Goal: Task Accomplishment & Management: Manage account settings

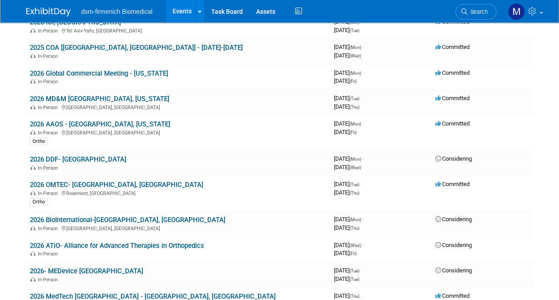
scroll to position [301, 0]
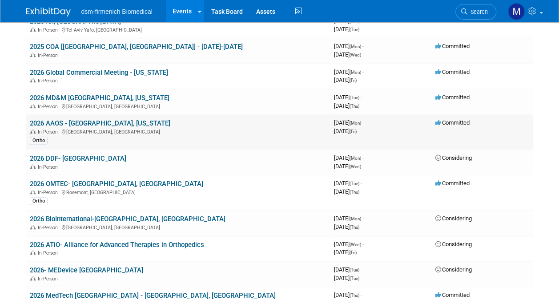
click at [63, 124] on link "2026 AAOS - [GEOGRAPHIC_DATA], [US_STATE]" at bounding box center [100, 123] width 141 height 8
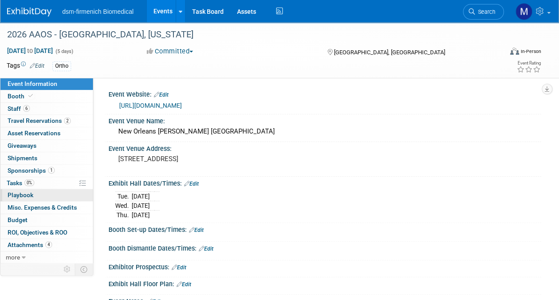
click at [23, 196] on span "Playbook 0" at bounding box center [21, 194] width 26 height 7
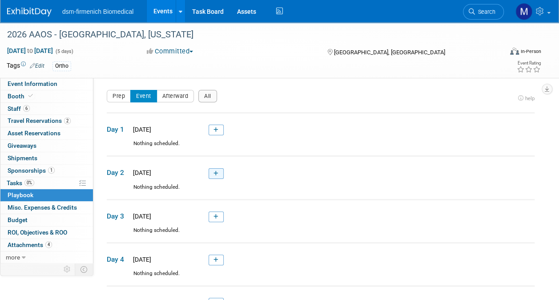
click at [214, 170] on link at bounding box center [216, 173] width 15 height 11
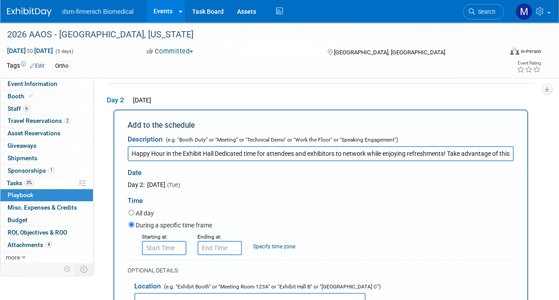
scroll to position [0, 199]
type input "Happy Hour in the Exhibit Hall Dedicated time for attendees and exhibitors to n…"
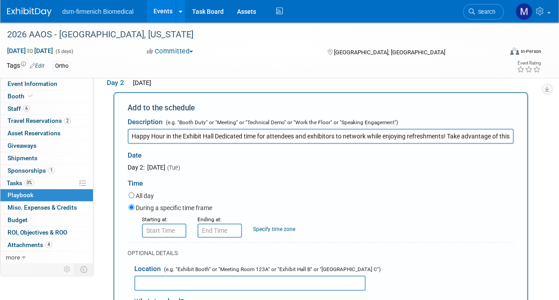
scroll to position [91, 0]
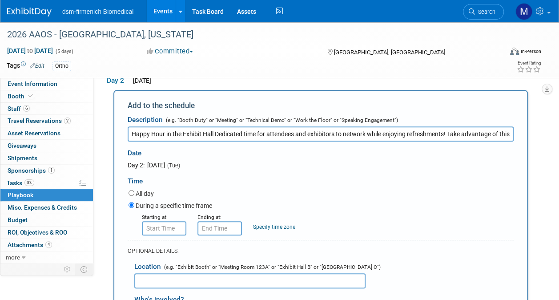
click at [150, 280] on input "text" at bounding box center [249, 280] width 231 height 15
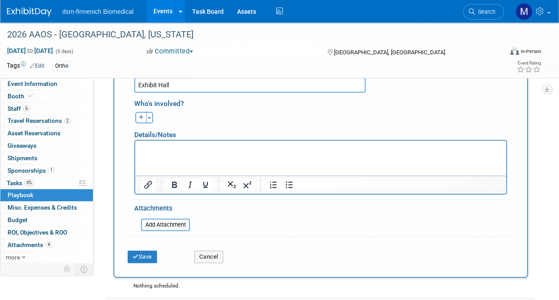
scroll to position [292, 0]
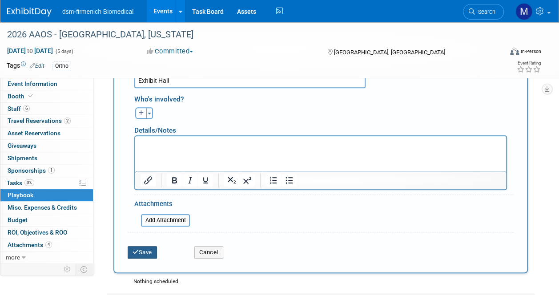
type input "Exhibit Hall"
click at [146, 246] on button "Save" at bounding box center [142, 252] width 29 height 12
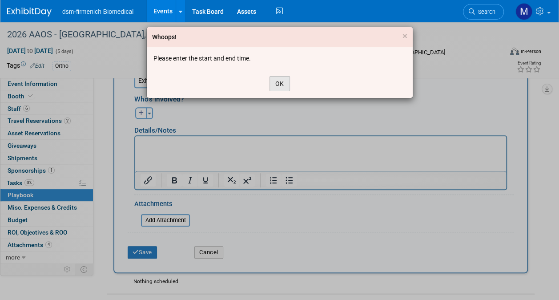
click at [275, 85] on button "OK" at bounding box center [280, 83] width 20 height 15
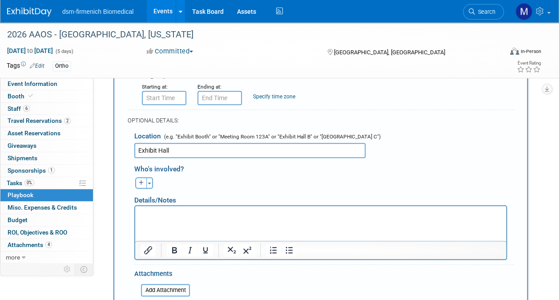
scroll to position [213, 0]
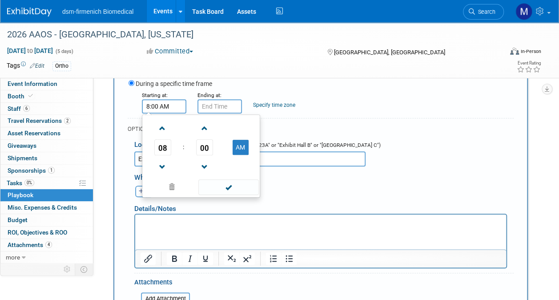
click at [169, 101] on input "8:00 AM" at bounding box center [164, 106] width 45 height 14
click at [160, 166] on span at bounding box center [163, 167] width 16 height 16
click at [159, 166] on span at bounding box center [163, 167] width 16 height 16
click at [239, 150] on button "AM" at bounding box center [241, 147] width 16 height 15
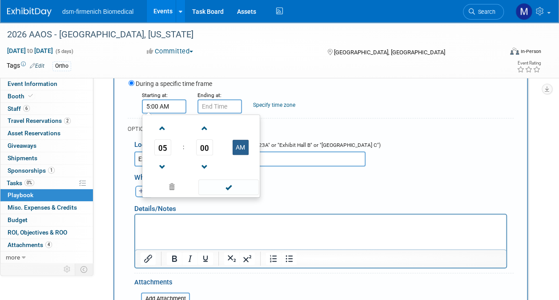
type input "5:00 PM"
click at [227, 189] on span at bounding box center [229, 187] width 60 height 16
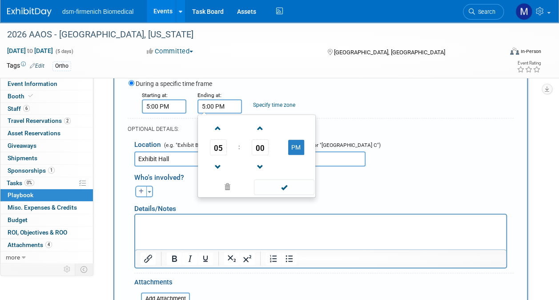
click at [215, 107] on input "5:00 PM" at bounding box center [220, 106] width 45 height 14
click at [217, 126] on span at bounding box center [219, 129] width 16 height 16
type input "7:00 PM"
click at [294, 180] on span at bounding box center [284, 187] width 60 height 16
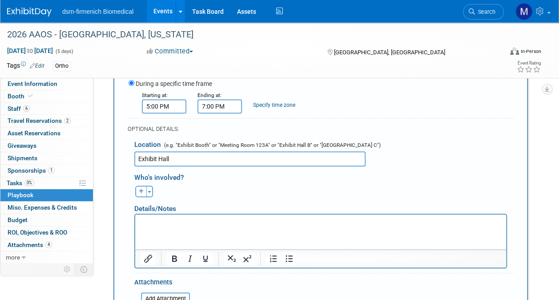
click at [150, 227] on html at bounding box center [320, 221] width 371 height 12
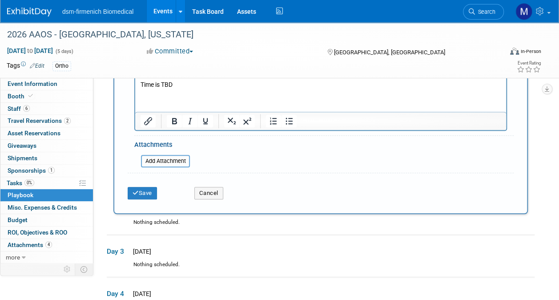
scroll to position [358, 0]
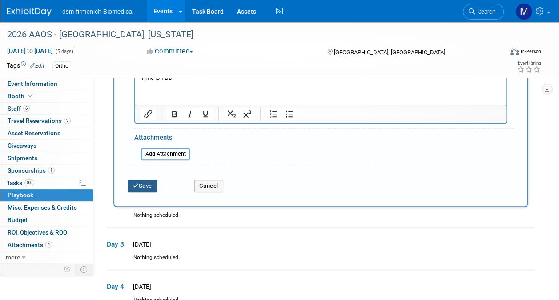
click at [152, 184] on button "Save" at bounding box center [142, 186] width 29 height 12
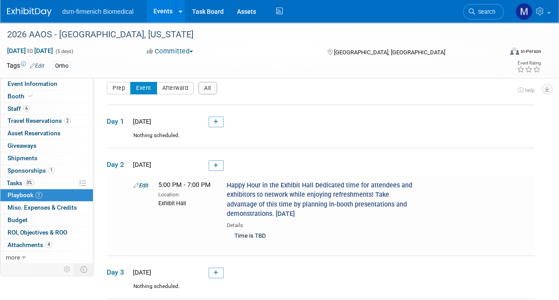
scroll to position [7, 0]
click at [218, 123] on icon at bounding box center [216, 122] width 5 height 5
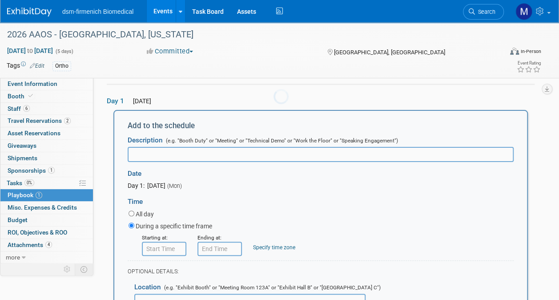
scroll to position [0, 0]
click at [19, 95] on span "Booth" at bounding box center [21, 96] width 27 height 7
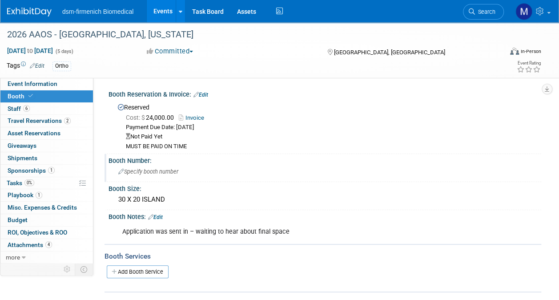
click at [162, 171] on span "Specify booth number" at bounding box center [148, 171] width 60 height 7
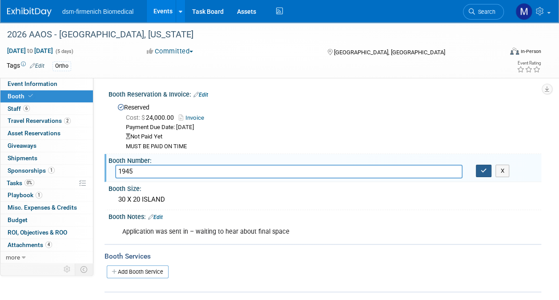
type input "1945"
click at [484, 168] on icon "button" at bounding box center [484, 171] width 6 height 6
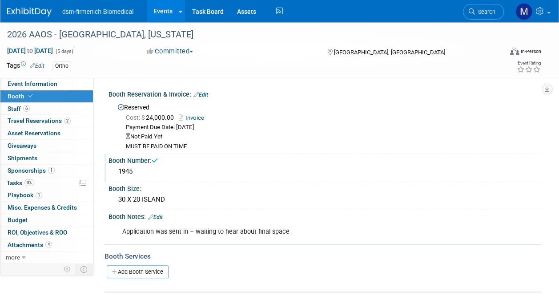
click at [208, 94] on link "Edit" at bounding box center [201, 95] width 15 height 6
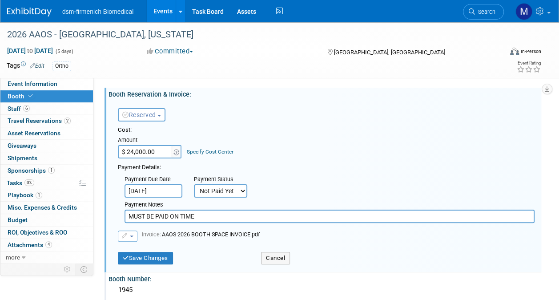
click at [161, 115] on span "button" at bounding box center [160, 116] width 4 height 2
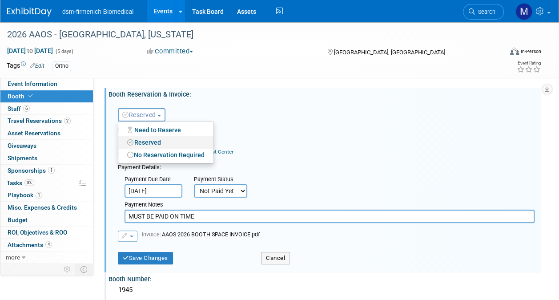
click at [150, 146] on link "Reserved" at bounding box center [165, 142] width 95 height 12
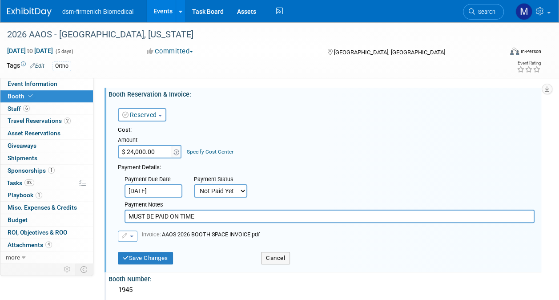
click at [233, 188] on select "Not Paid Yet Partially Paid Paid in Full" at bounding box center [220, 190] width 53 height 13
select select "1"
click at [194, 184] on select "Not Paid Yet Partially Paid Paid in Full" at bounding box center [220, 190] width 53 height 13
click at [147, 259] on button "Save Changes" at bounding box center [145, 258] width 55 height 12
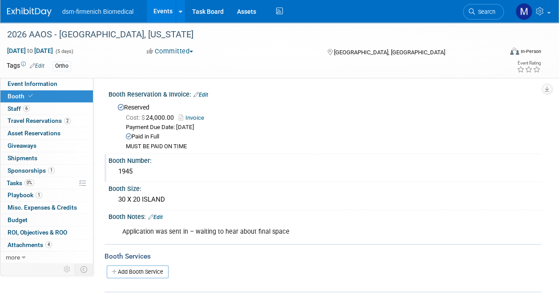
click at [158, 215] on link "Edit" at bounding box center [155, 217] width 15 height 6
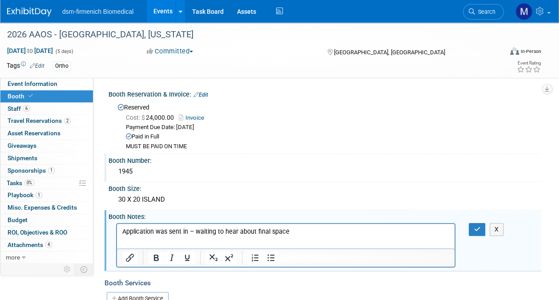
drag, startPoint x: 300, startPoint y: 229, endPoint x: -2, endPoint y: 225, distance: 301.4
click at [117, 225] on html "Application was sent in – waiting to hear about final space" at bounding box center [286, 229] width 338 height 12
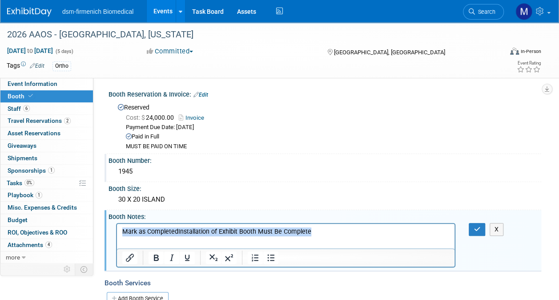
drag, startPoint x: 315, startPoint y: 230, endPoint x: 175, endPoint y: 454, distance: 263.9
click at [117, 231] on html "Mark as CompletedInstallation of Exhibit Booth Must Be Complete" at bounding box center [286, 229] width 338 height 12
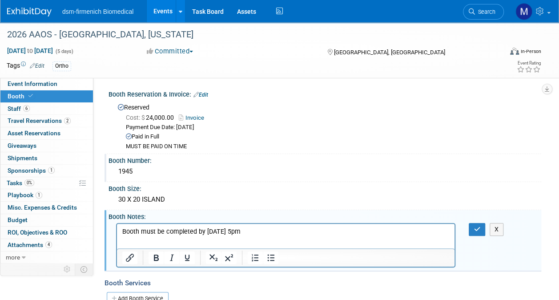
click at [166, 231] on p "Booth must be completed by 3/2/25 5pm" at bounding box center [286, 231] width 328 height 9
click at [481, 229] on button "button" at bounding box center [477, 229] width 16 height 13
